Goal: Use online tool/utility: Utilize a website feature to perform a specific function

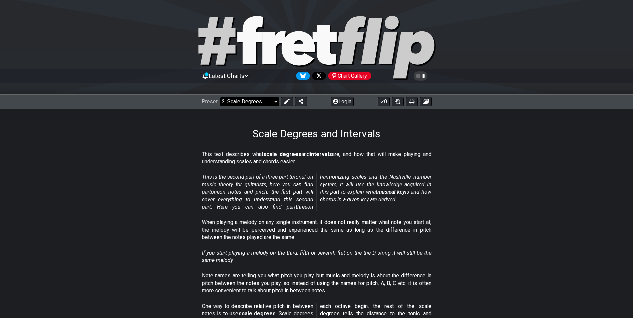
click at [254, 100] on select "Welcome to #fretflip! Initial Preset Custom Preset Minor Pentatonic Major Penta…" at bounding box center [249, 101] width 59 height 9
click at [220, 97] on select "Welcome to #fretflip! Initial Preset Custom Preset Minor Pentatonic Major Penta…" at bounding box center [249, 101] width 59 height 9
select select "/scale-degrees-and-intervals"
select select "C"
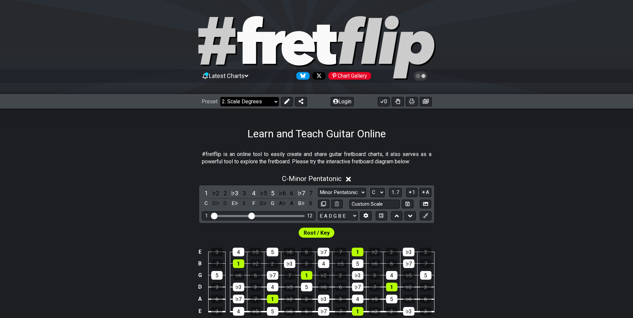
select select "/welcome"
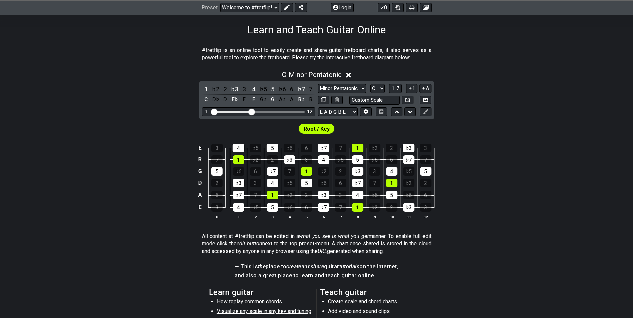
scroll to position [100, 0]
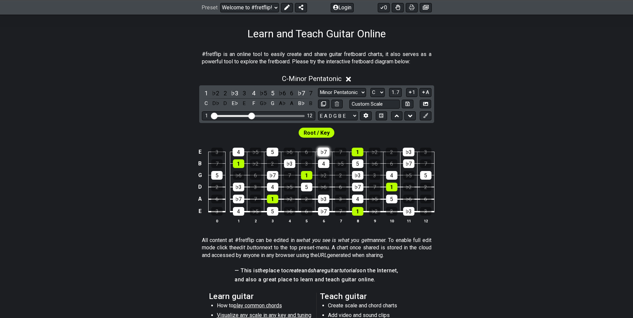
click at [323, 153] on div "♭7" at bounding box center [324, 152] width 12 height 9
click at [321, 149] on div "♭7" at bounding box center [324, 152] width 12 height 9
click at [321, 147] on td "♭7" at bounding box center [323, 146] width 17 height 12
click at [323, 151] on div "♭7" at bounding box center [324, 152] width 12 height 9
drag, startPoint x: 251, startPoint y: 117, endPoint x: 273, endPoint y: 117, distance: 22.7
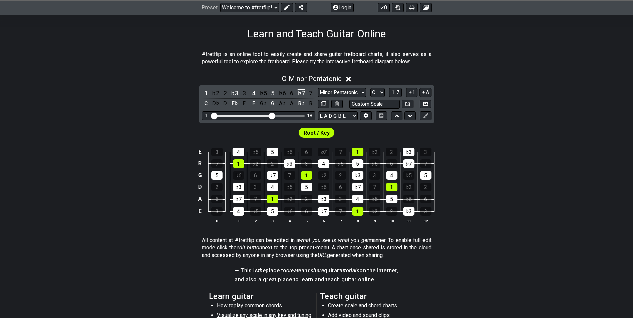
click at [273, 115] on input "Visible fret range" at bounding box center [258, 115] width 95 height 0
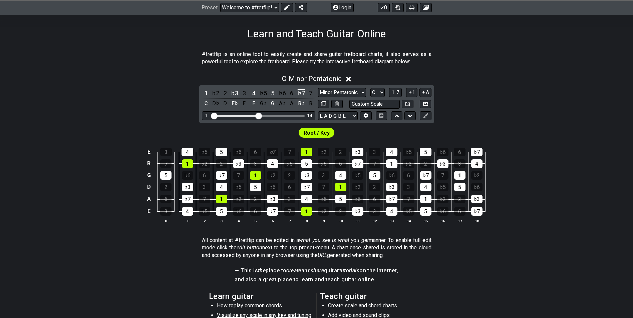
drag, startPoint x: 271, startPoint y: 117, endPoint x: 259, endPoint y: 118, distance: 12.7
click at [259, 115] on input "Visible fret range" at bounding box center [258, 115] width 95 height 0
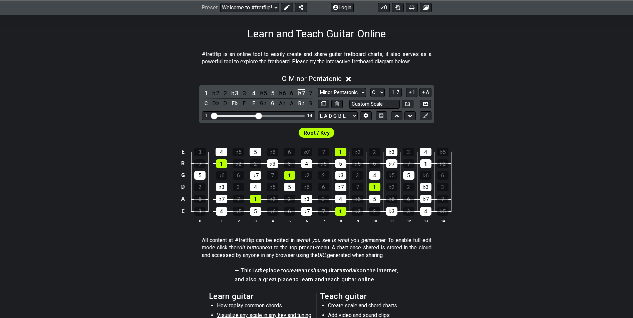
drag, startPoint x: 261, startPoint y: 117, endPoint x: 254, endPoint y: 118, distance: 7.0
click at [254, 118] on div "1 14" at bounding box center [258, 115] width 113 height 9
drag, startPoint x: 258, startPoint y: 116, endPoint x: 251, endPoint y: 116, distance: 7.4
click at [251, 115] on input "Visible fret range" at bounding box center [258, 115] width 95 height 0
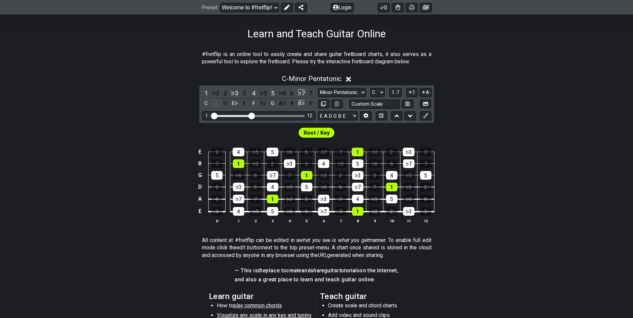
click at [216, 103] on div "D♭" at bounding box center [215, 103] width 9 height 9
click at [215, 103] on div "D♭" at bounding box center [215, 103] width 9 height 9
click at [360, 91] on select "Minor Pentatonic Click to edit Minor Pentatonic Major Pentatonic Minor Blues Ma…" at bounding box center [342, 92] width 48 height 9
click at [318, 88] on select "Minor Pentatonic Click to edit Minor Pentatonic Major Pentatonic Minor Blues Ma…" at bounding box center [342, 92] width 48 height 9
click at [357, 94] on select "Minor Pentatonic Click to edit Minor Pentatonic Major Pentatonic Minor Blues Ma…" at bounding box center [342, 92] width 48 height 9
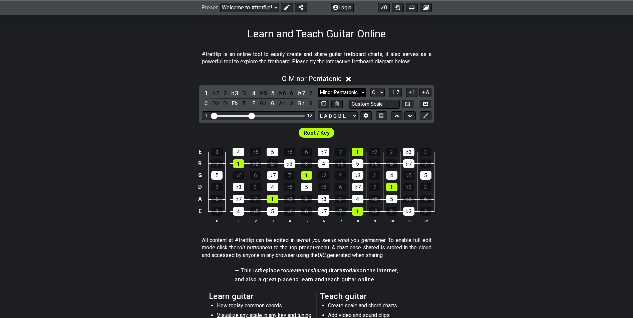
select select "Major / [PERSON_NAME]"
click at [318, 88] on select "Minor Pentatonic Click to edit Minor Pentatonic Major Pentatonic Minor Blues Ma…" at bounding box center [342, 92] width 48 height 9
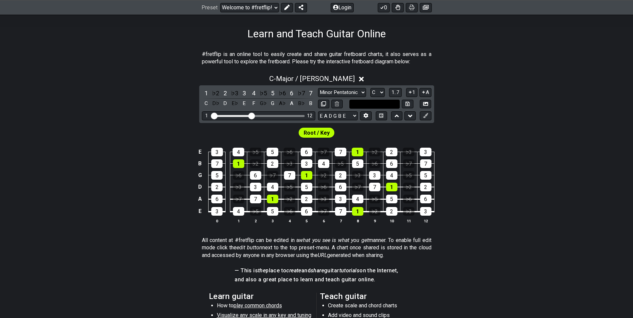
click at [382, 104] on input "text" at bounding box center [374, 104] width 51 height 9
type input "Custom Scale"
click at [499, 147] on div "E 3 4 ♭5 5 ♭6 6 ♭7 7 1 ♭2 2 ♭3 3 B 7 1 ♭2 2 ♭3 3 4 ♭5 5 ♭6 6 ♭7 7 G 5 ♭6 6 ♭7 7…" at bounding box center [316, 186] width 633 height 94
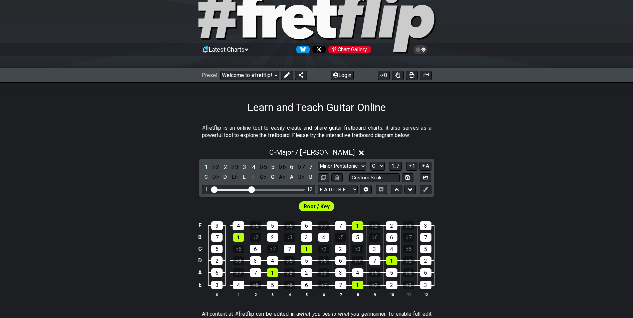
scroll to position [0, 0]
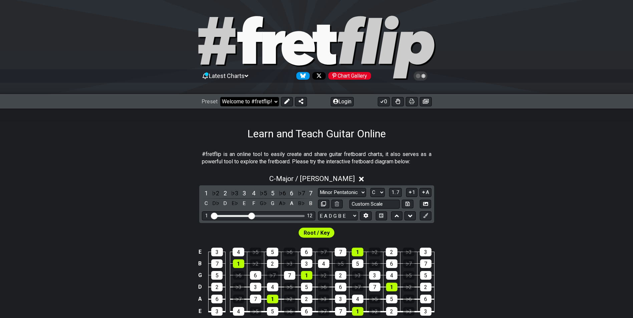
click at [269, 100] on select "Welcome to #fretflip! Initial Preset Custom Preset Minor Pentatonic Major Penta…" at bounding box center [249, 101] width 59 height 9
click at [220, 97] on select "Welcome to #fretflip! Initial Preset Custom Preset Minor Pentatonic Major Penta…" at bounding box center [249, 101] width 59 height 9
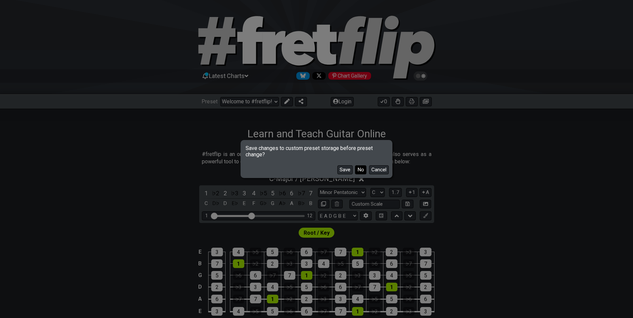
click at [365, 169] on button "No" at bounding box center [360, 169] width 11 height 9
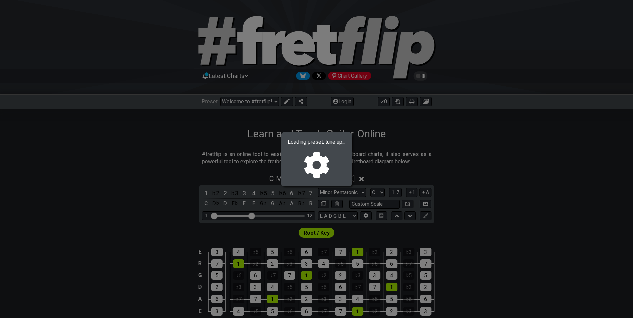
select select "/movable-7th-chords"
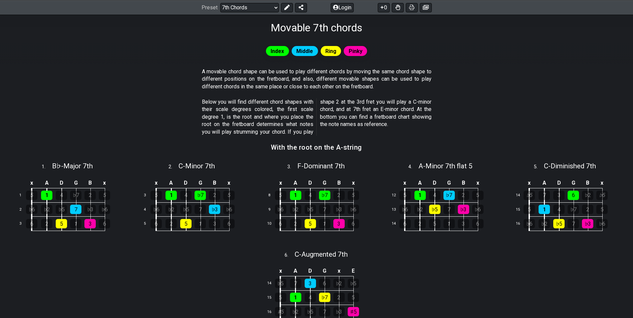
scroll to position [100, 0]
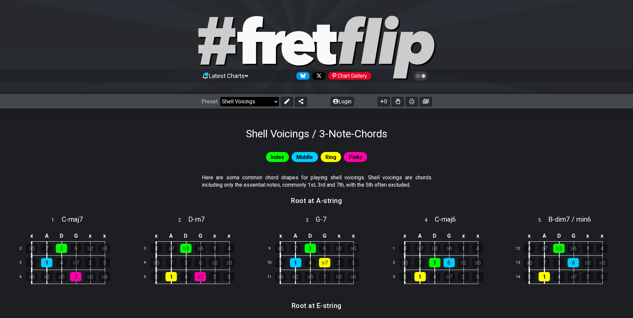
click at [253, 100] on select "Welcome to #fretflip! Initial Preset Custom Preset Minor Pentatonic Major Penta…" at bounding box center [249, 101] width 59 height 9
click at [220, 97] on select "Welcome to #fretflip! Initial Preset Custom Preset Minor Pentatonic Major Penta…" at bounding box center [249, 101] width 59 height 9
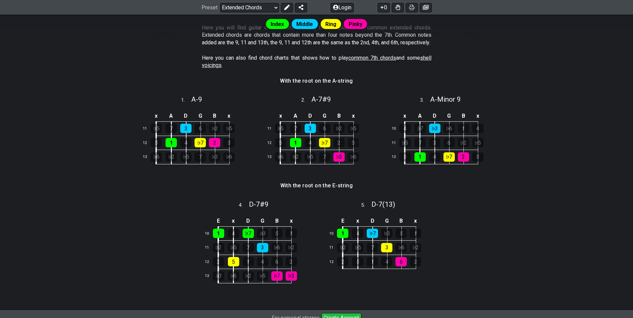
scroll to position [13, 0]
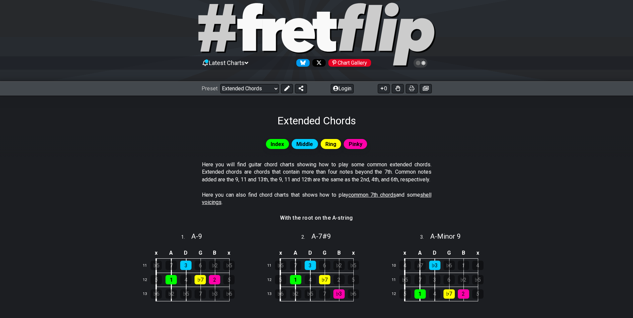
click at [428, 202] on span "shell voicings" at bounding box center [316, 199] width 229 height 14
select select "/shell-voicings"
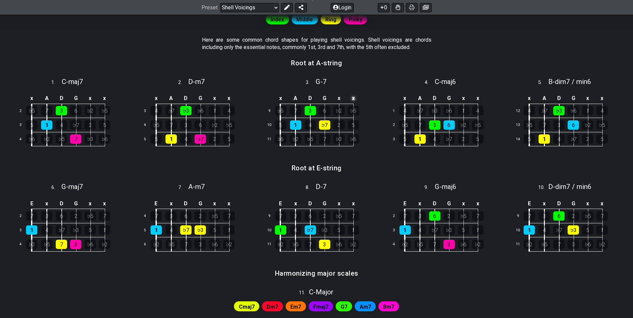
scroll to position [13, 0]
